Goal: Use online tool/utility: Utilize a website feature to perform a specific function

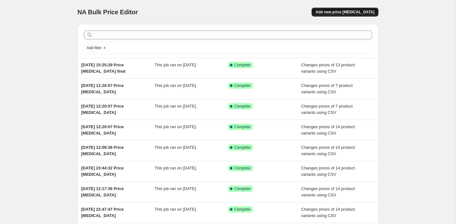
click at [343, 10] on span "Add new price [MEDICAL_DATA]" at bounding box center [345, 12] width 59 height 5
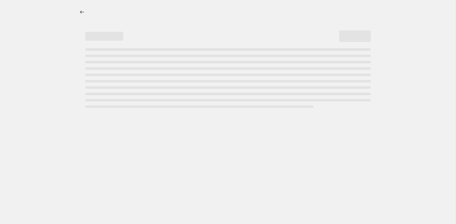
select select "percentage"
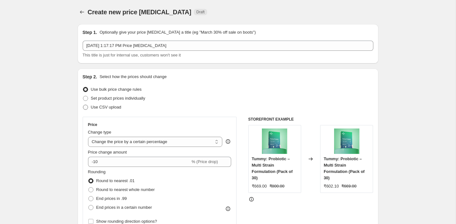
click at [121, 109] on span "Use CSV upload" at bounding box center [106, 107] width 30 height 6
click at [83, 105] on input "Use CSV upload" at bounding box center [83, 105] width 0 height 0
radio input "true"
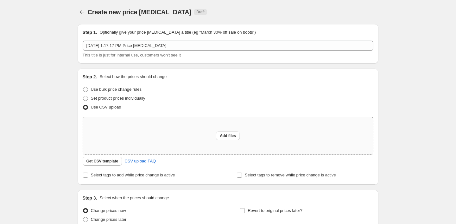
click at [164, 130] on div "Add files" at bounding box center [228, 135] width 290 height 37
type input "C:\fakepath\Price change [DATE] GST.csv"
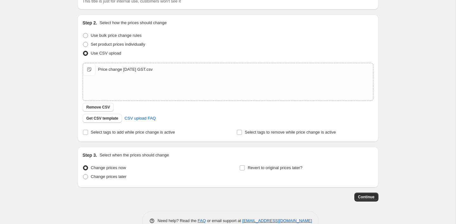
scroll to position [70, 0]
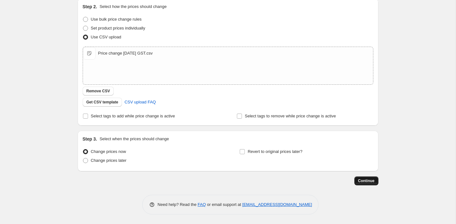
click at [368, 181] on span "Continue" at bounding box center [366, 180] width 16 height 5
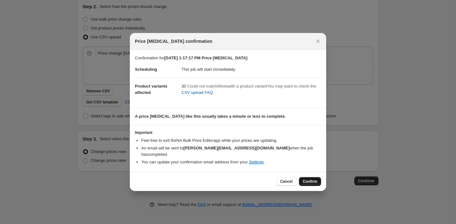
click at [305, 179] on span "Confirm" at bounding box center [310, 181] width 15 height 5
